Goal: Use online tool/utility: Utilize a website feature to perform a specific function

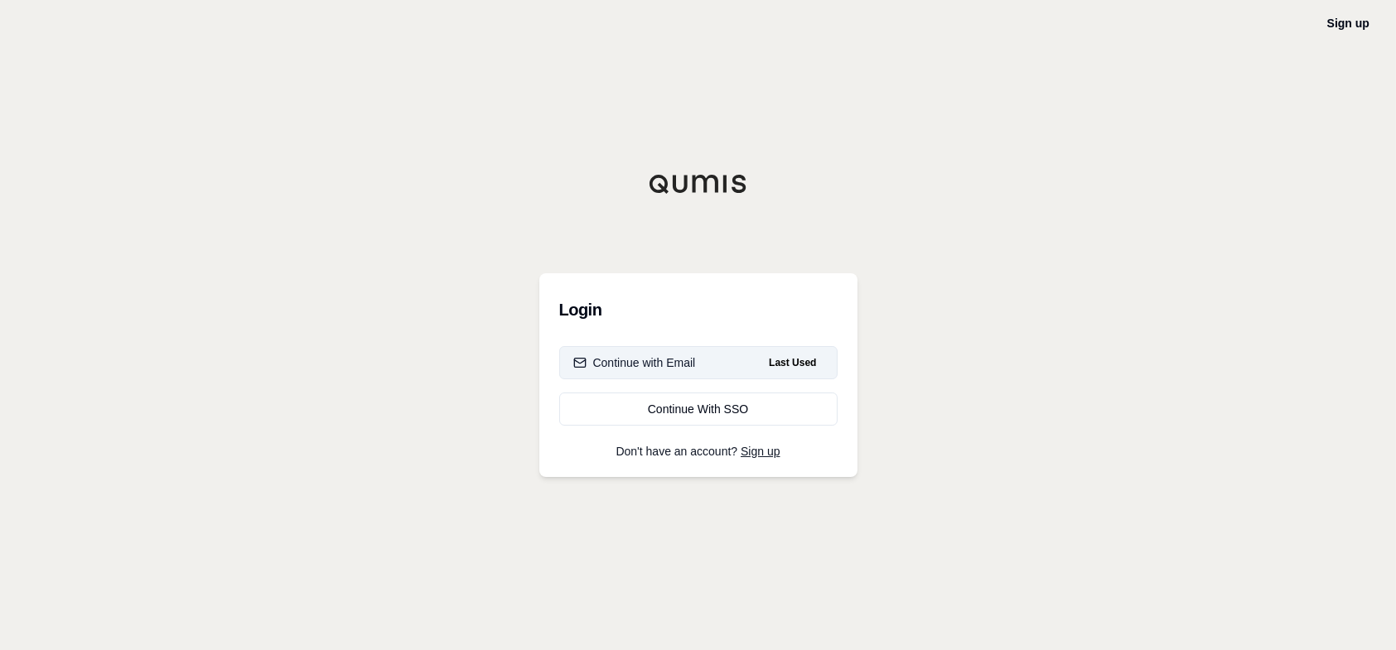
click at [682, 367] on div "Continue with Email" at bounding box center [634, 363] width 123 height 17
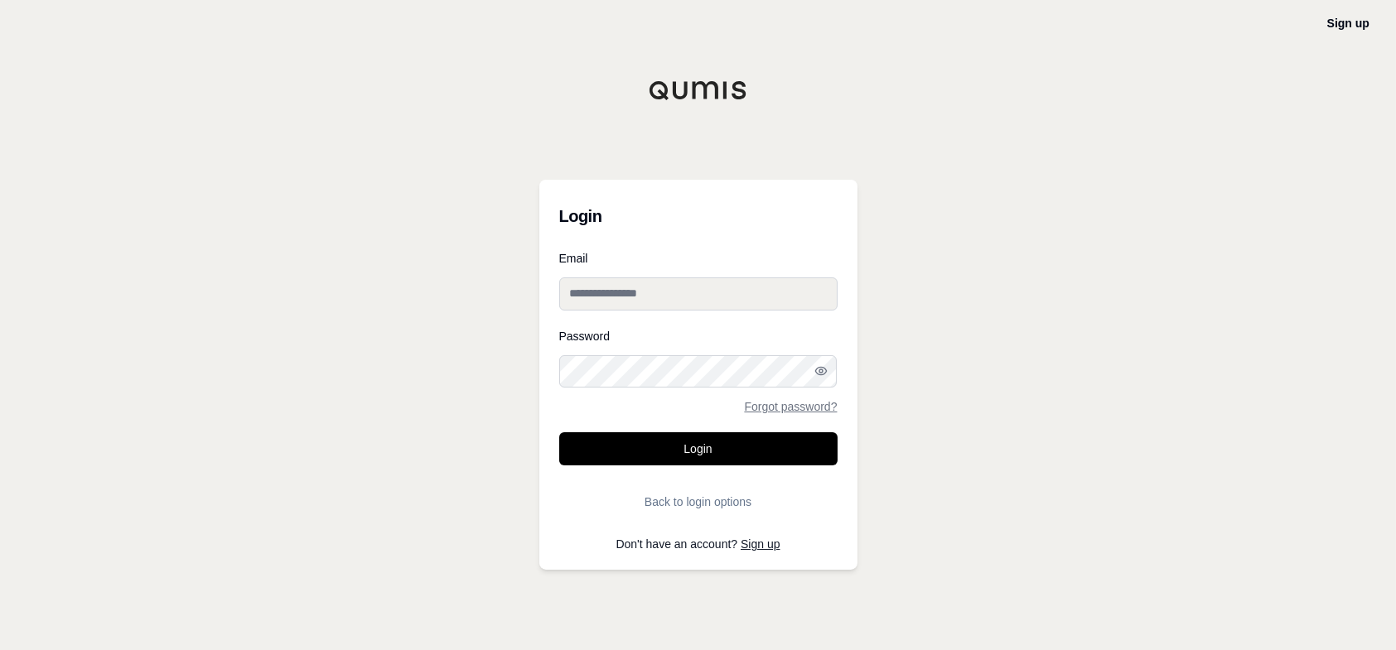
type input "**********"
click at [680, 454] on button "Login" at bounding box center [698, 448] width 278 height 33
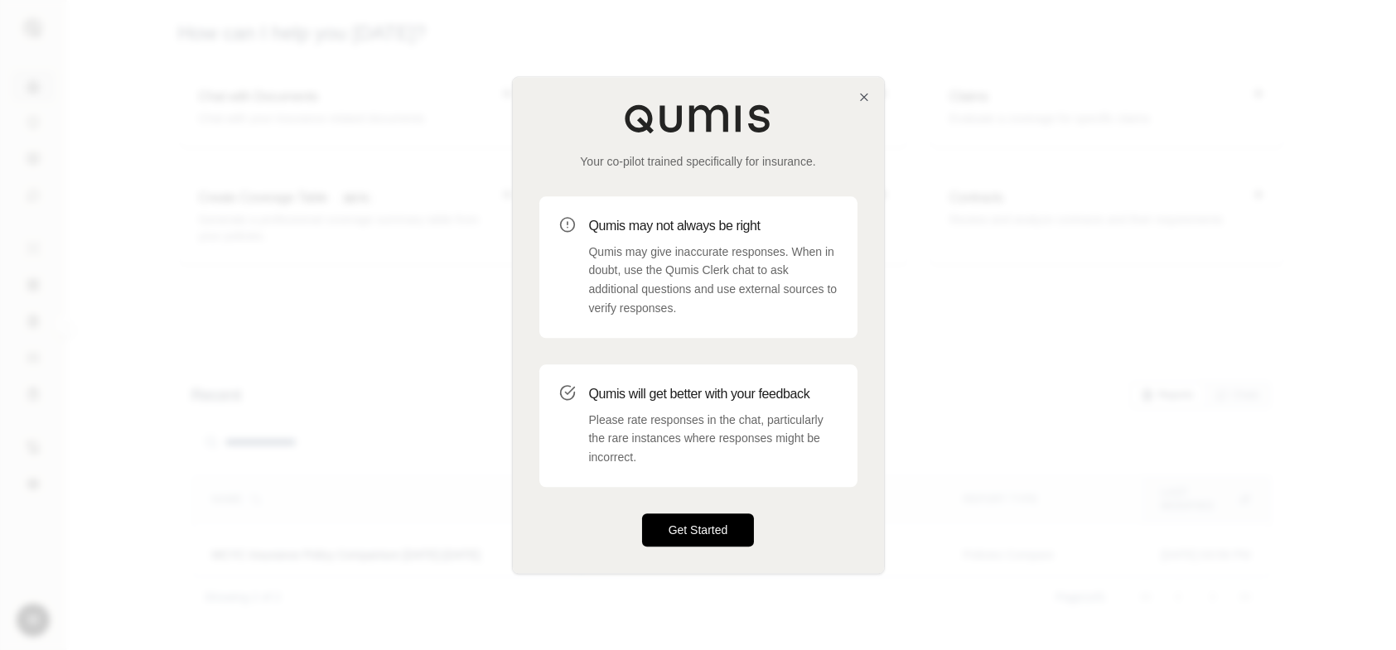
click at [691, 528] on button "Get Started" at bounding box center [698, 530] width 113 height 33
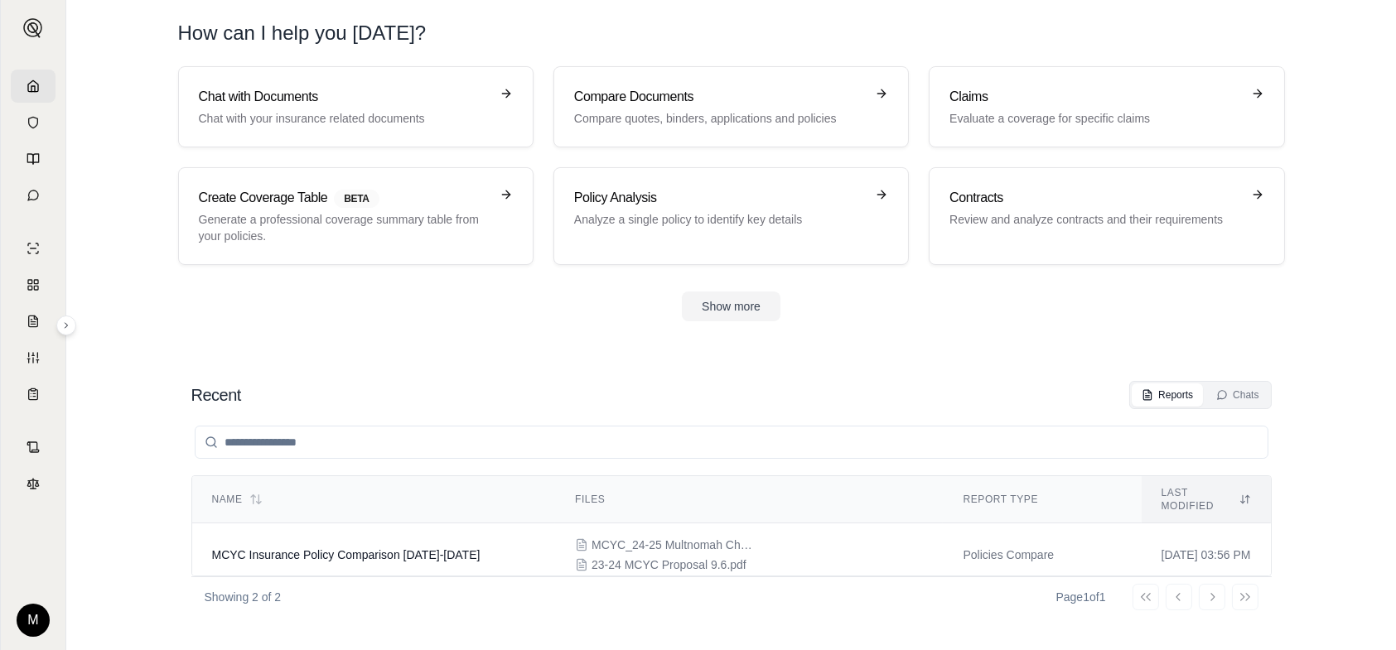
click at [649, 400] on div "Recent Reports Chats" at bounding box center [731, 395] width 1080 height 28
click at [1209, 598] on div "Go to first page Go to previous page Go to next page Go to last page" at bounding box center [1195, 597] width 126 height 27
click at [709, 318] on button "Show more" at bounding box center [731, 307] width 99 height 30
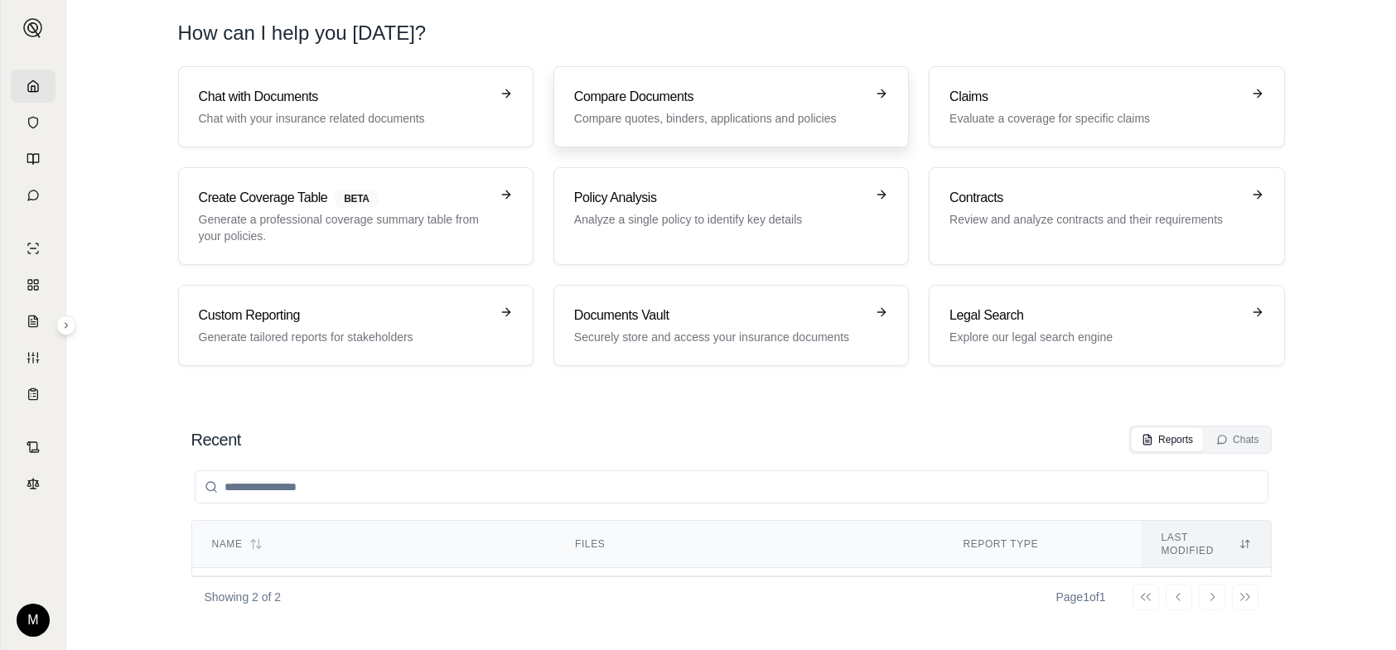
click at [627, 128] on link "Compare Documents Compare quotes, binders, applications and policies" at bounding box center [730, 106] width 355 height 81
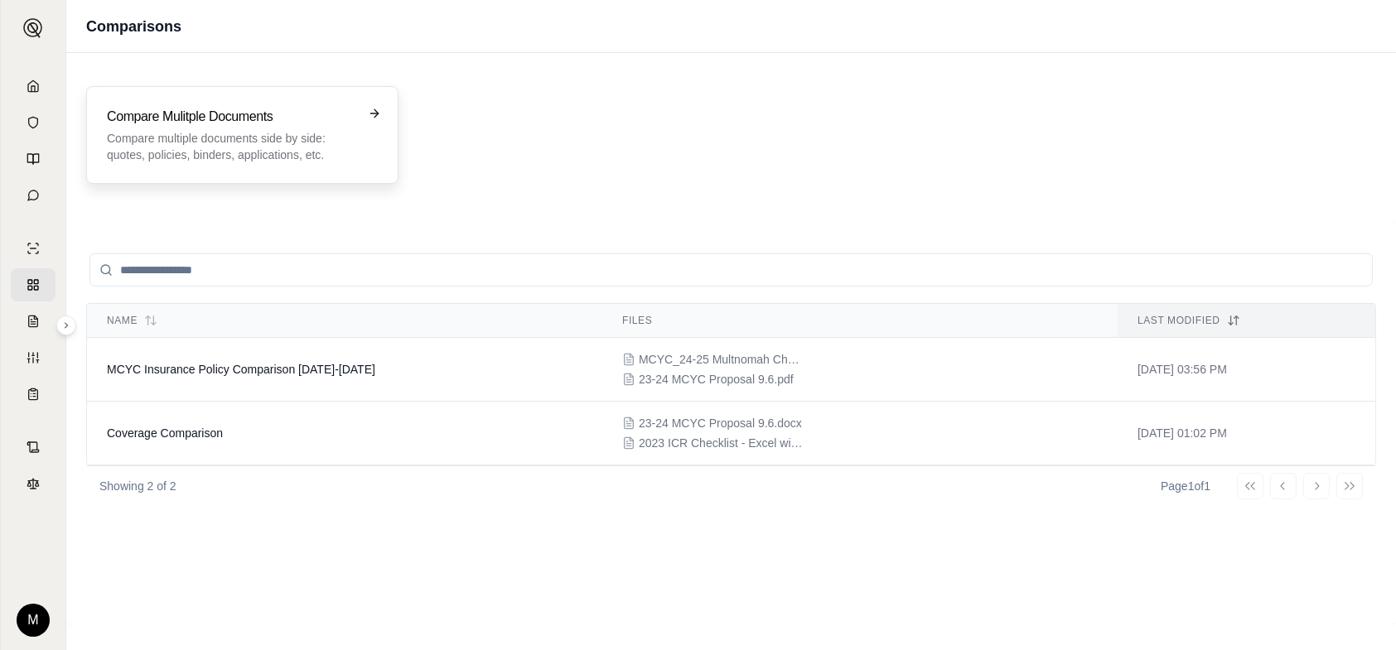
click at [290, 155] on p "Compare multiple documents side by side: quotes, policies, binders, application…" at bounding box center [231, 146] width 248 height 33
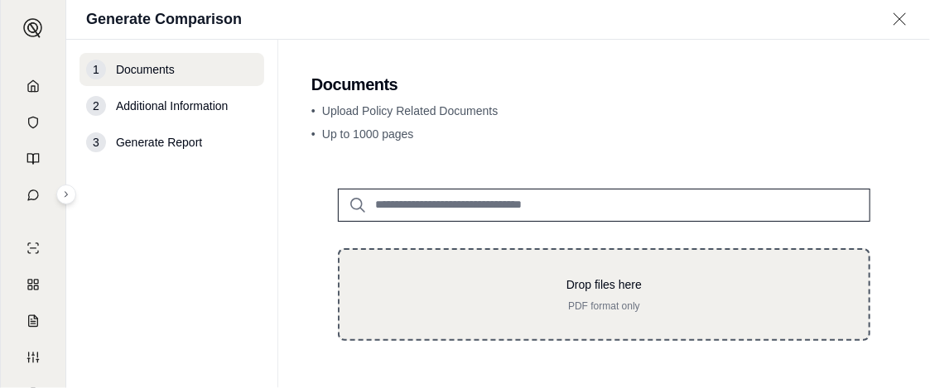
click at [659, 275] on div "Drop files here PDF format only" at bounding box center [604, 294] width 533 height 93
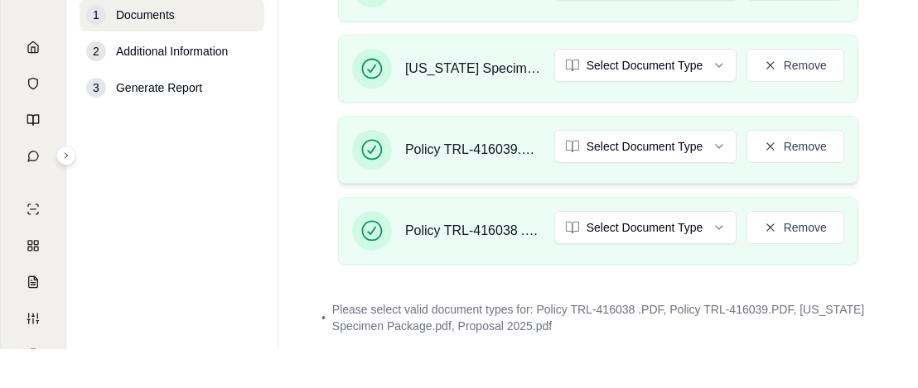
scroll to position [444, 0]
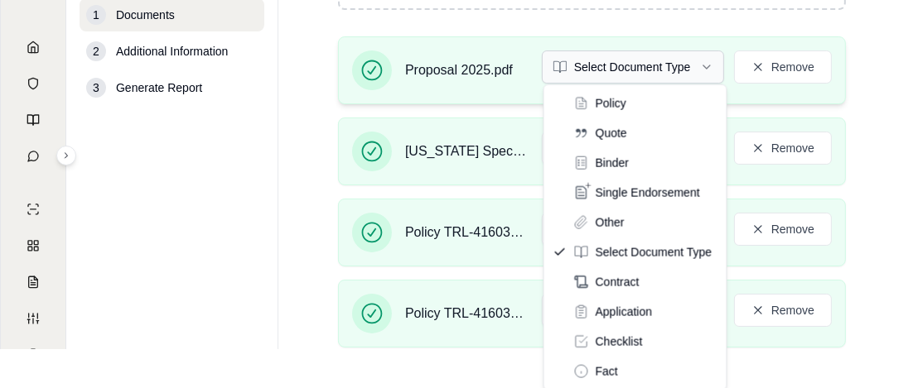
click at [649, 70] on html "M Generate Comparison 1 Documents 2 Additional Information 3 Generate Report Do…" at bounding box center [459, 155] width 918 height 388
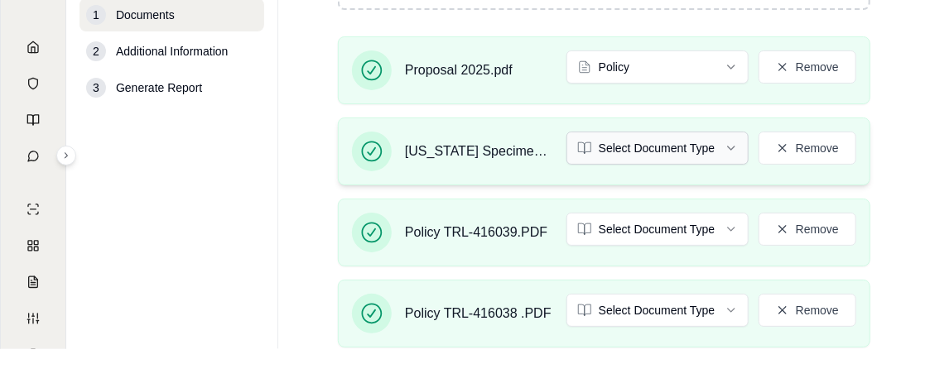
click at [616, 152] on html "Document type updated successfully M Generate Comparison 1 Documents 2 Addition…" at bounding box center [465, 155] width 930 height 388
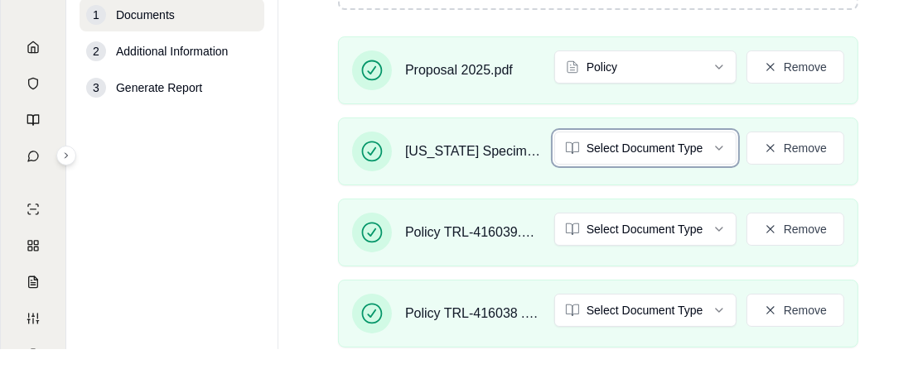
click at [623, 74] on html "M Generate Comparison 1 Documents 2 Additional Information 3 Generate Report Do…" at bounding box center [459, 155] width 918 height 388
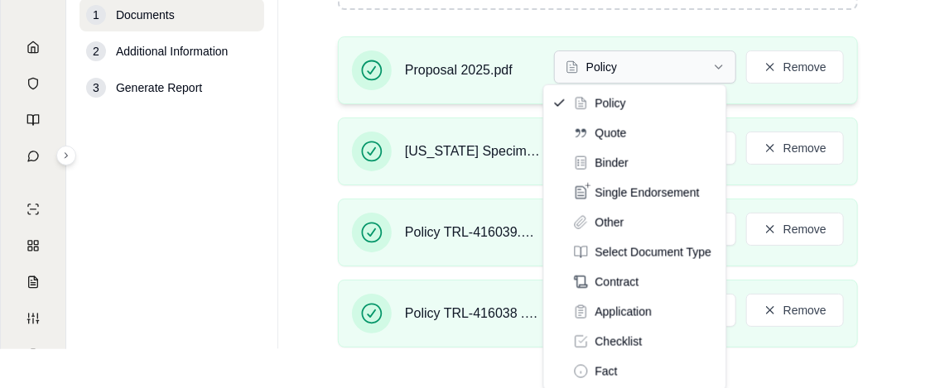
click at [703, 68] on html "M Generate Comparison 1 Documents 2 Additional Information 3 Generate Report Do…" at bounding box center [465, 155] width 930 height 388
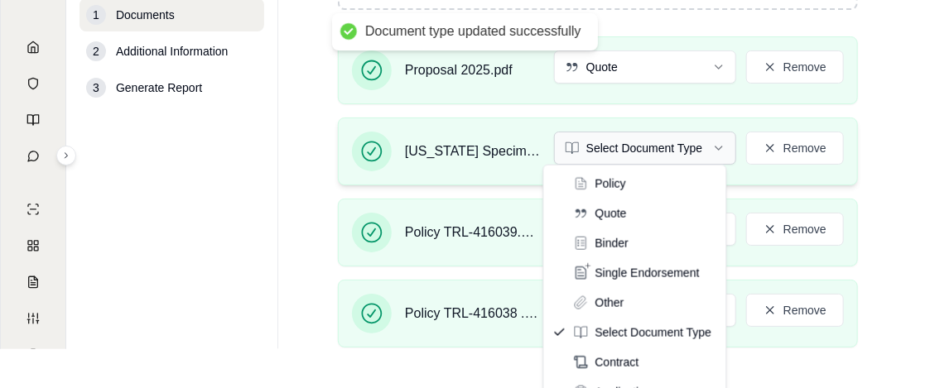
click at [589, 153] on html "Document type updated successfully M Generate Comparison 1 Documents 2 Addition…" at bounding box center [465, 155] width 930 height 388
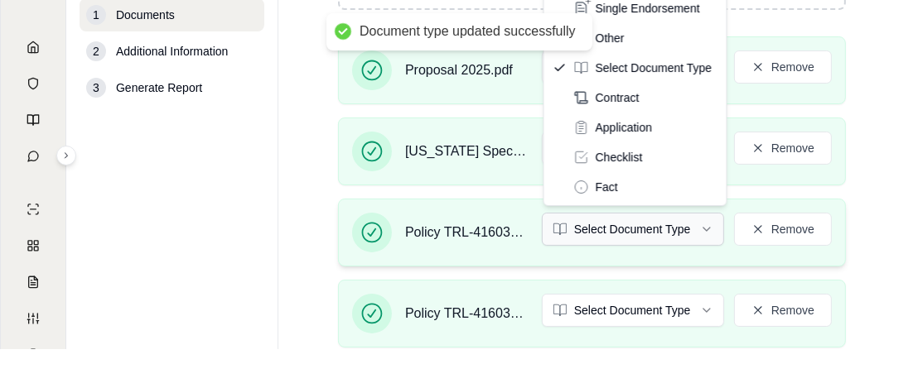
click at [586, 226] on html "Document type updated successfully M Generate Comparison 1 Documents 2 Addition…" at bounding box center [459, 155] width 918 height 388
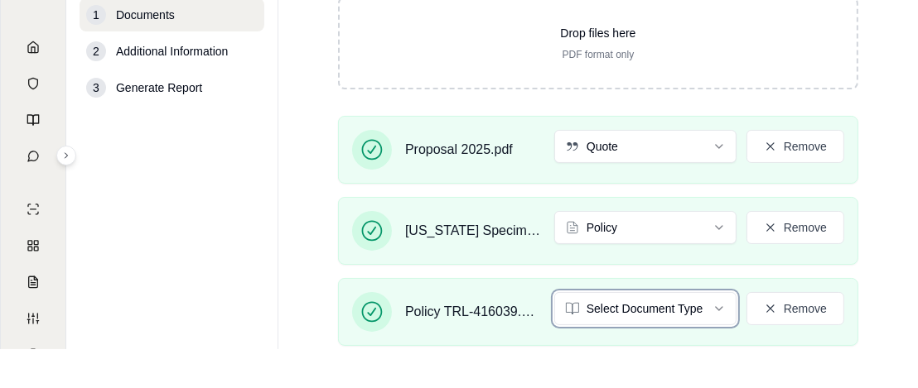
scroll to position [440, 0]
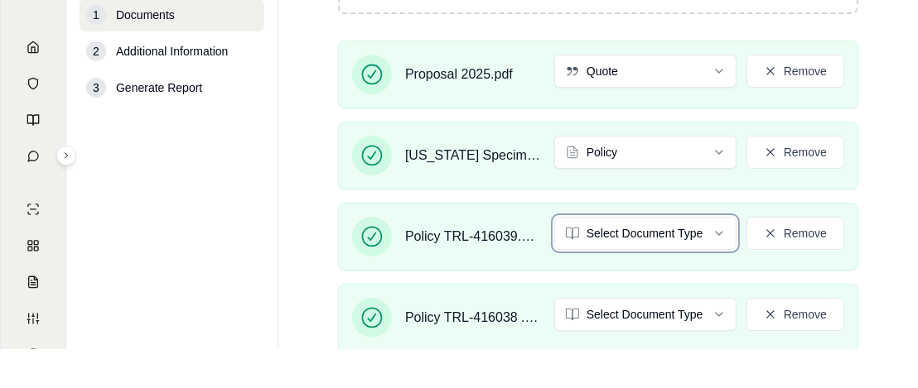
click at [901, 203] on html "M Generate Comparison 1 Documents 2 Additional Information 3 Generate Report Do…" at bounding box center [459, 155] width 918 height 388
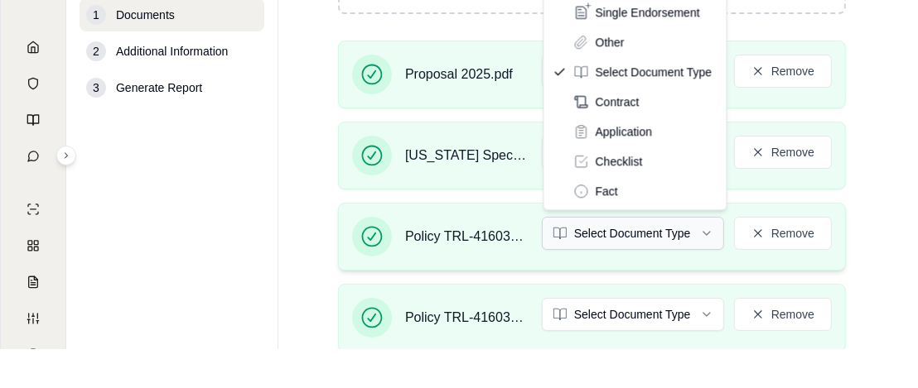
click at [712, 237] on html "M Generate Comparison 1 Documents 2 Additional Information 3 Generate Report Do…" at bounding box center [459, 155] width 918 height 388
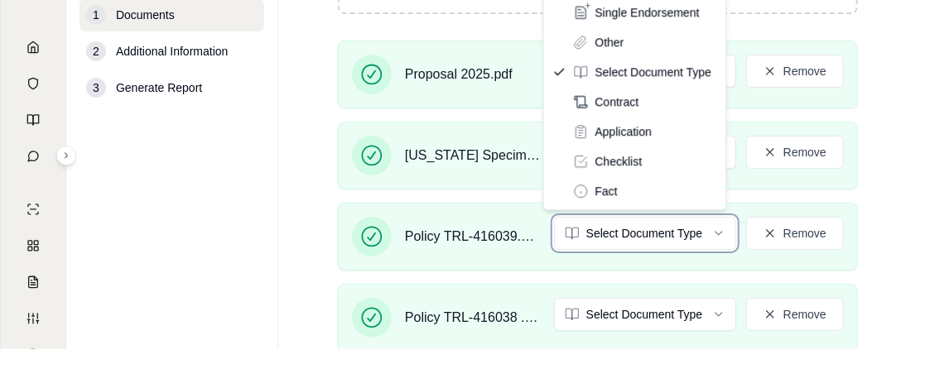
click at [675, 235] on html "M Generate Comparison 1 Documents 2 Additional Information 3 Generate Report Do…" at bounding box center [465, 155] width 930 height 388
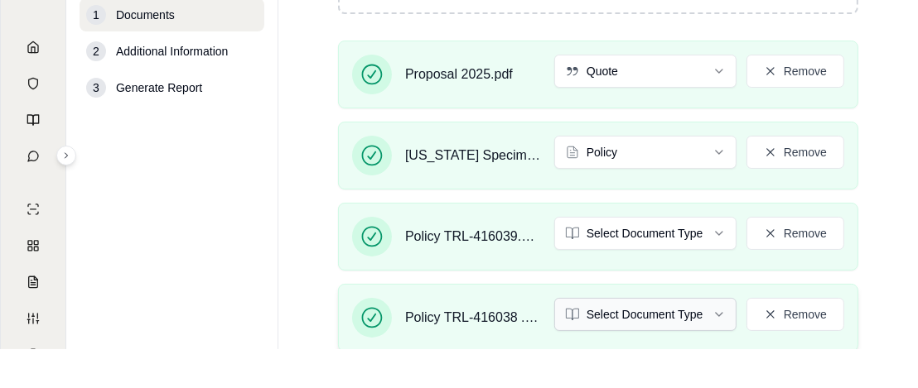
click at [691, 306] on html "M Generate Comparison 1 Documents 2 Additional Information 3 Generate Report Do…" at bounding box center [459, 155] width 918 height 388
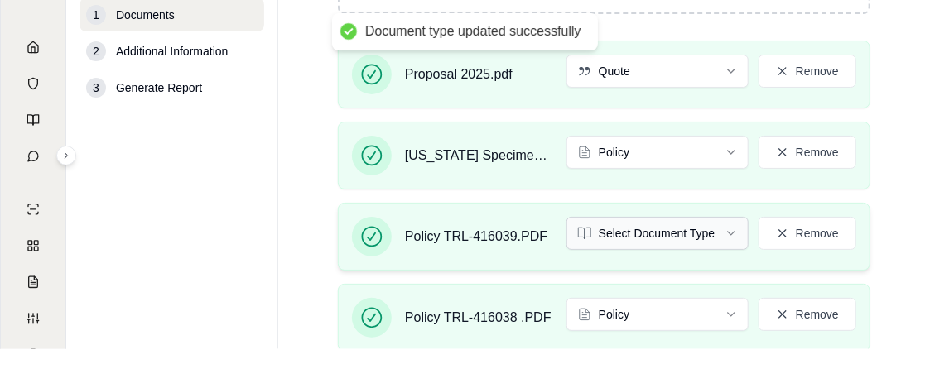
click at [658, 234] on html "Document type updated successfully M Generate Comparison 1 Documents 2 Addition…" at bounding box center [465, 155] width 930 height 388
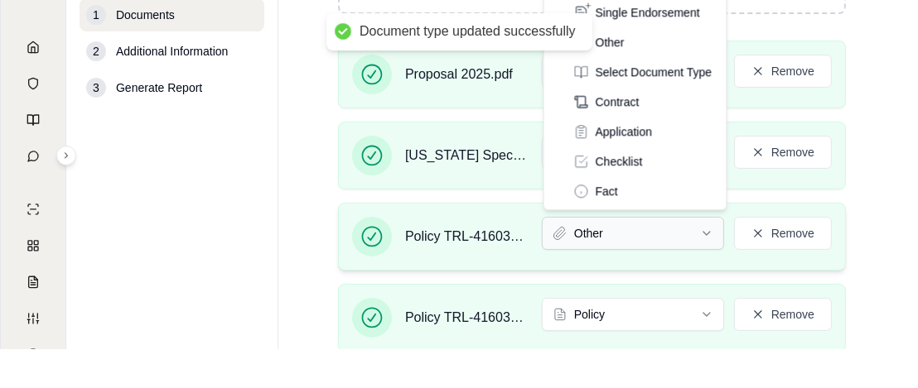
click at [704, 227] on html "Document type updated successfully M Generate Comparison 1 Documents 2 Addition…" at bounding box center [459, 155] width 918 height 388
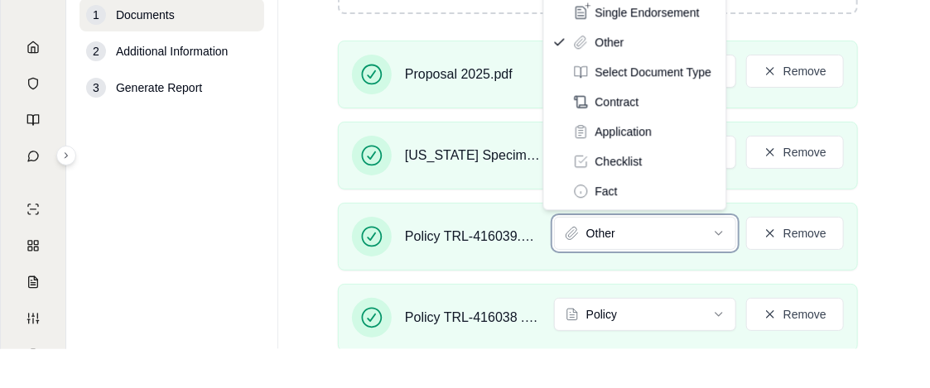
click at [889, 147] on html "M Generate Comparison 1 Documents 2 Additional Information 3 Generate Report Do…" at bounding box center [465, 155] width 930 height 388
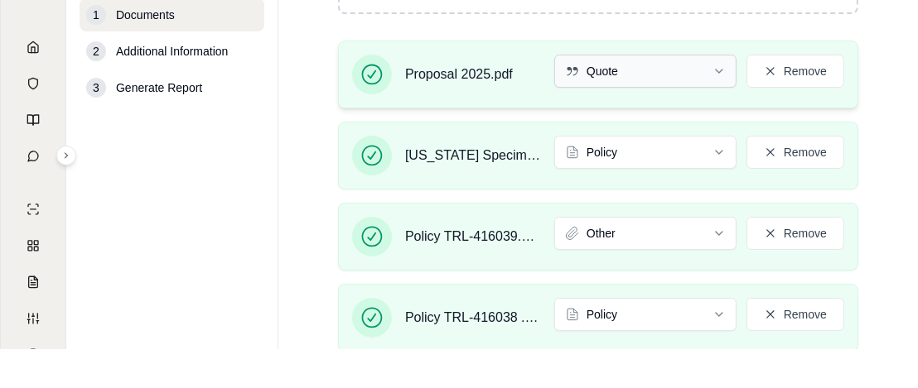
click at [641, 75] on html "M Generate Comparison 1 Documents 2 Additional Information 3 Generate Report Do…" at bounding box center [459, 155] width 918 height 388
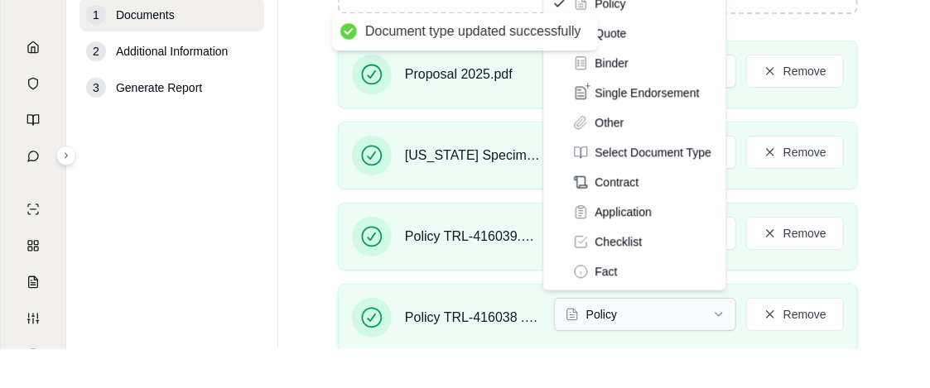
click at [641, 314] on html "Document type updated successfully M Generate Comparison 1 Documents 2 Addition…" at bounding box center [465, 155] width 930 height 388
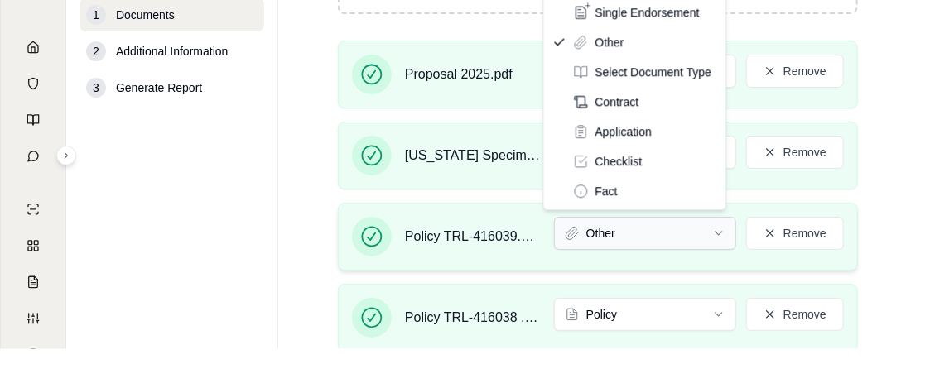
click at [611, 233] on html "M Generate Comparison 1 Documents 2 Additional Information 3 Generate Report Do…" at bounding box center [465, 155] width 930 height 388
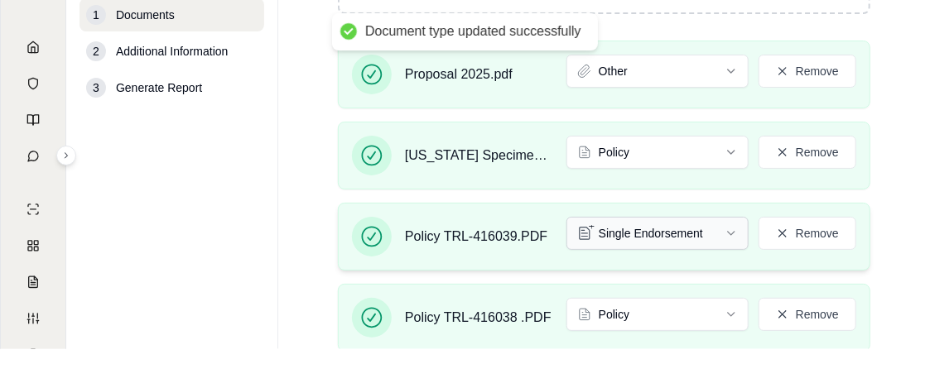
click at [618, 221] on html "Document type updated successfully M Generate Comparison 1 Documents 2 Addition…" at bounding box center [465, 155] width 930 height 388
click at [637, 75] on html "Document type updated successfully M Generate Comparison 1 Documents 2 Addition…" at bounding box center [465, 155] width 930 height 388
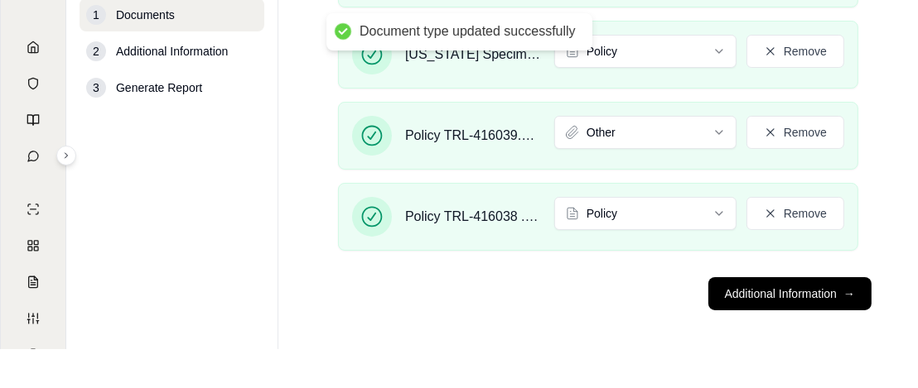
scroll to position [543, 0]
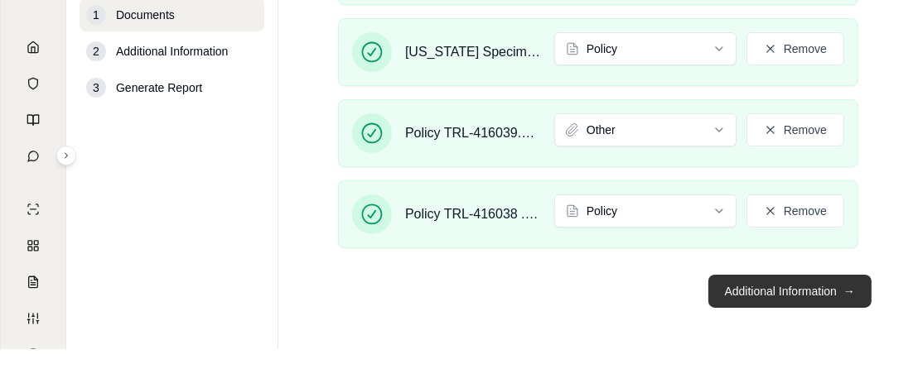
click at [739, 292] on button "Additional Information →" at bounding box center [789, 291] width 163 height 33
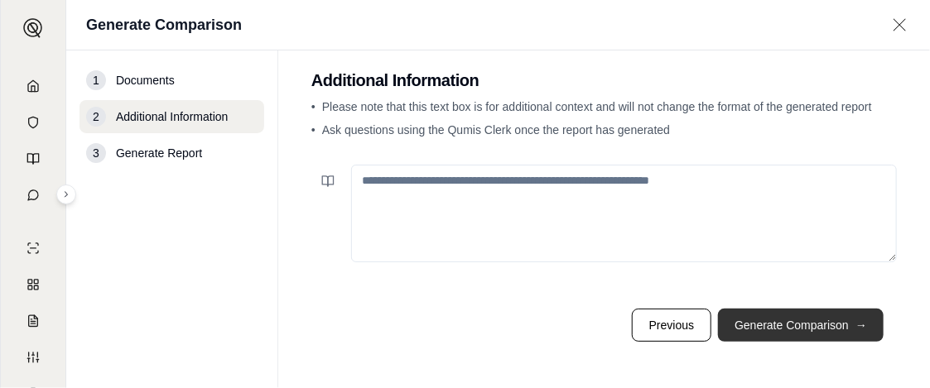
scroll to position [14, 0]
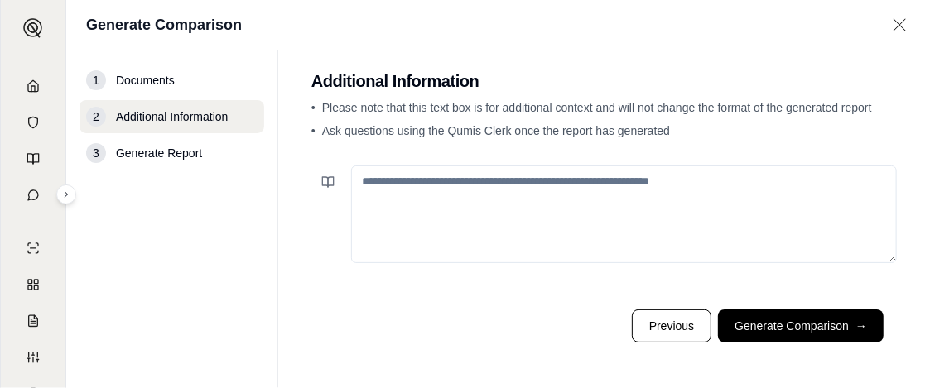
click at [536, 186] on textarea at bounding box center [624, 215] width 546 height 98
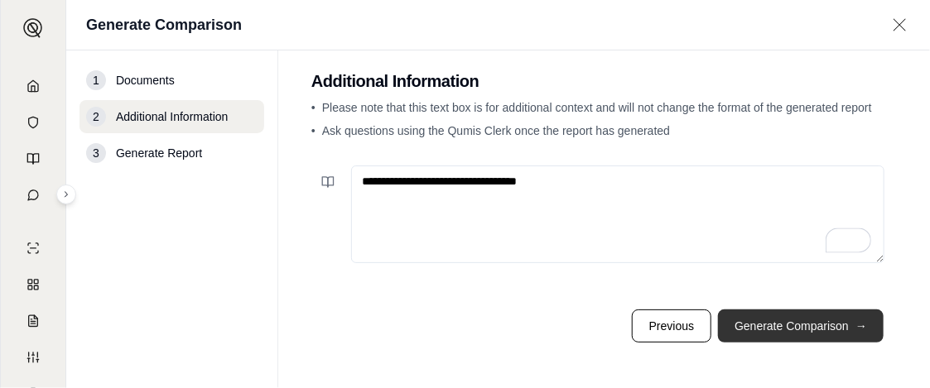
type textarea "**********"
click at [774, 324] on button "Generate Comparison →" at bounding box center [801, 326] width 166 height 33
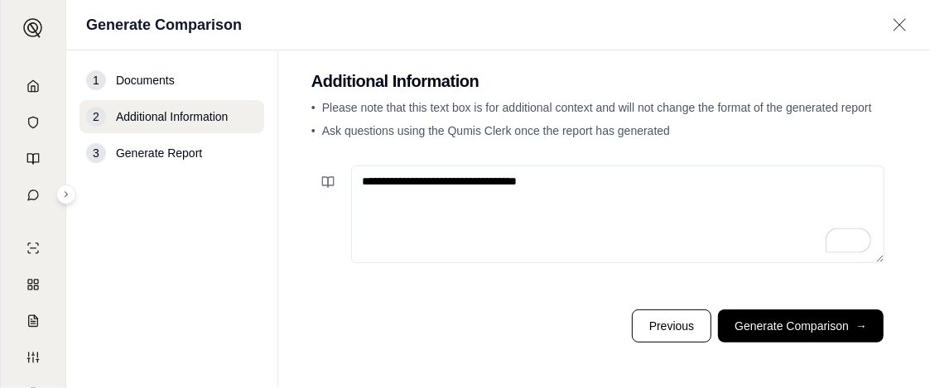
scroll to position [0, 0]
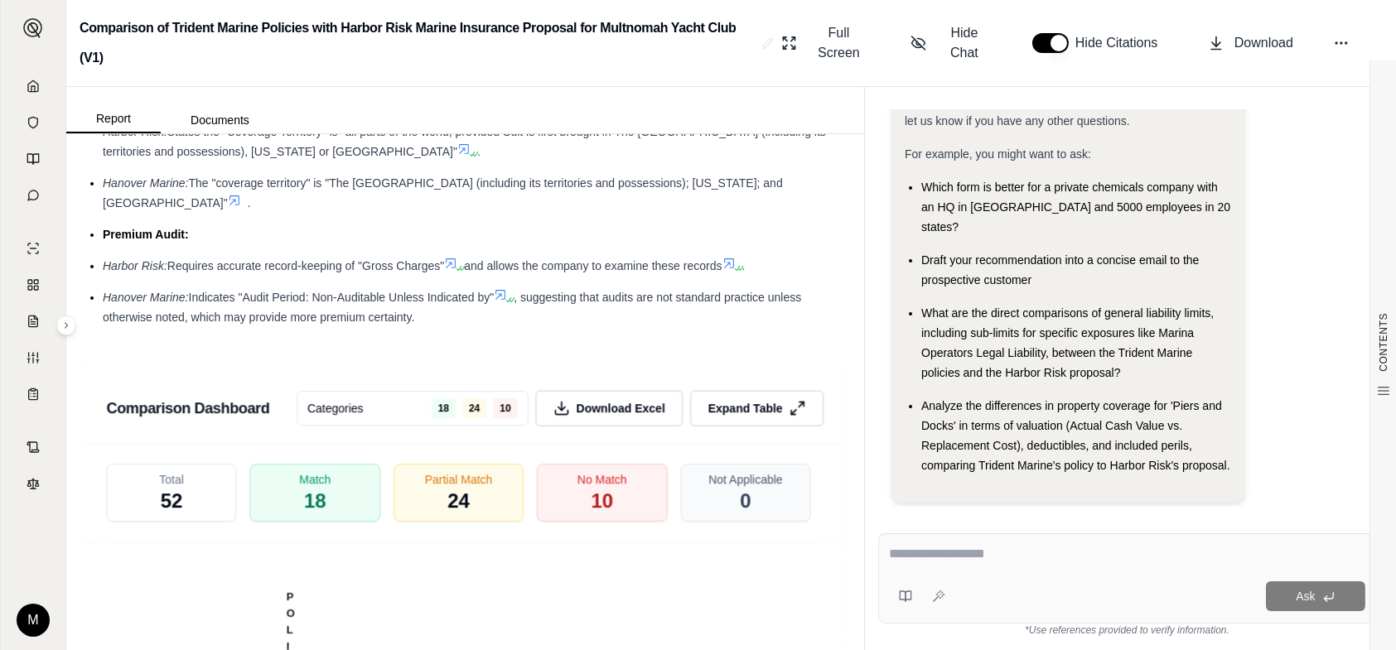
scroll to position [3418, 0]
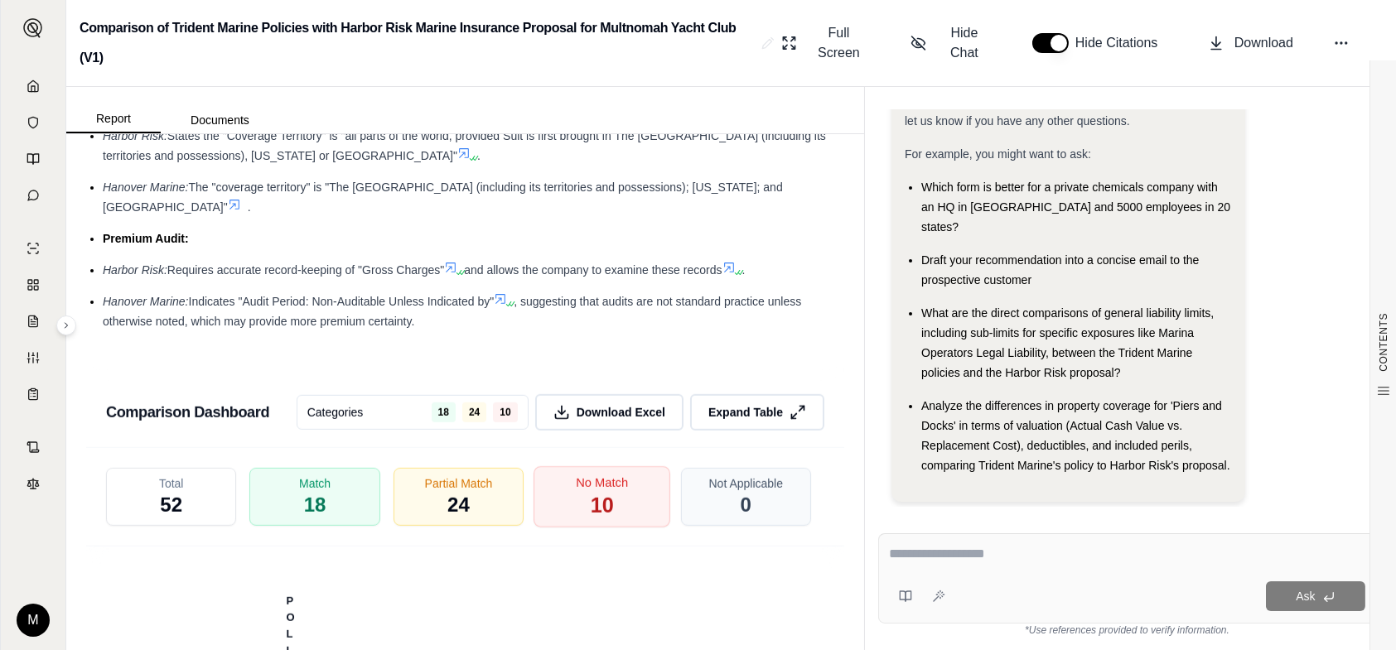
click at [619, 512] on div "No Match 10" at bounding box center [601, 496] width 137 height 61
click at [605, 417] on span "Download Excel" at bounding box center [622, 411] width 94 height 17
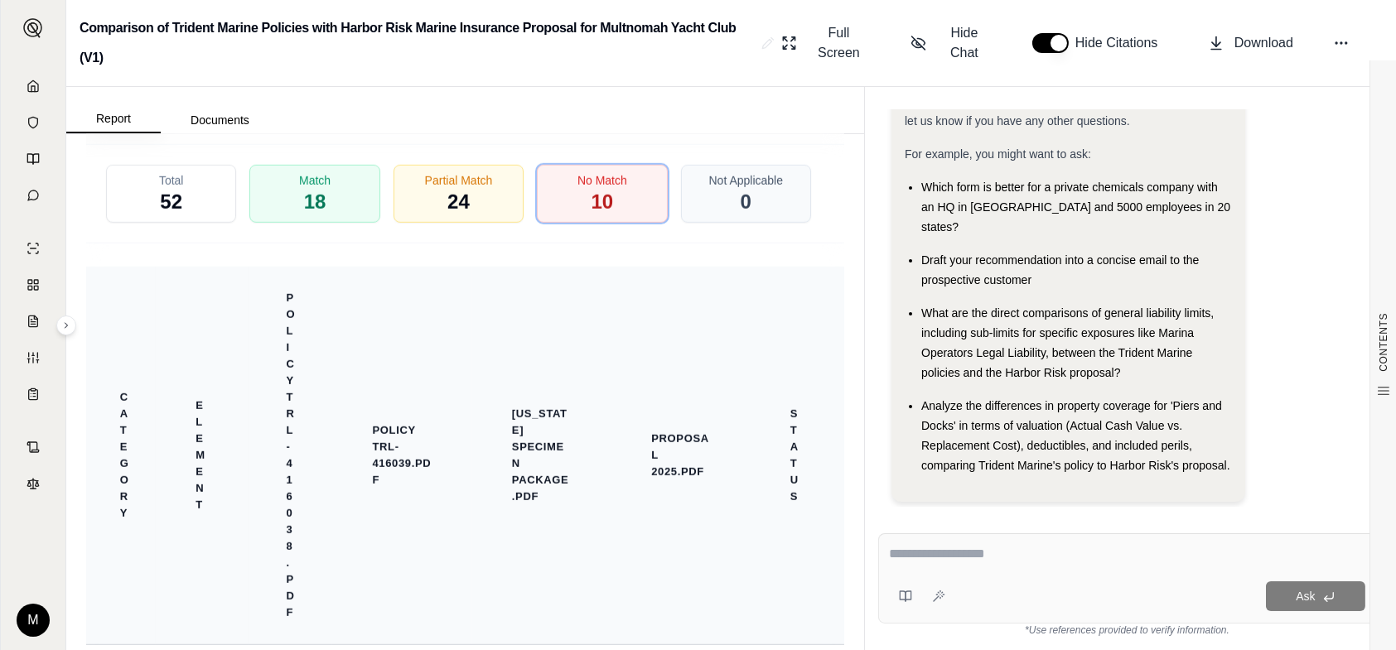
scroll to position [3833, 0]
